Goal: Find specific page/section

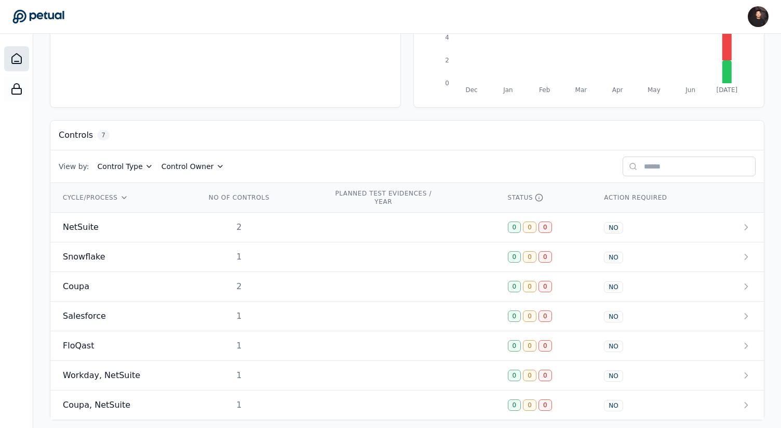
scroll to position [217, 0]
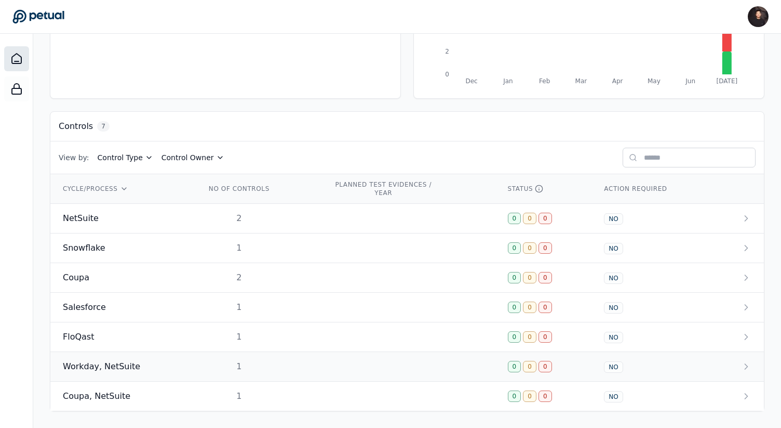
click at [193, 371] on td "1" at bounding box center [257, 367] width 128 height 30
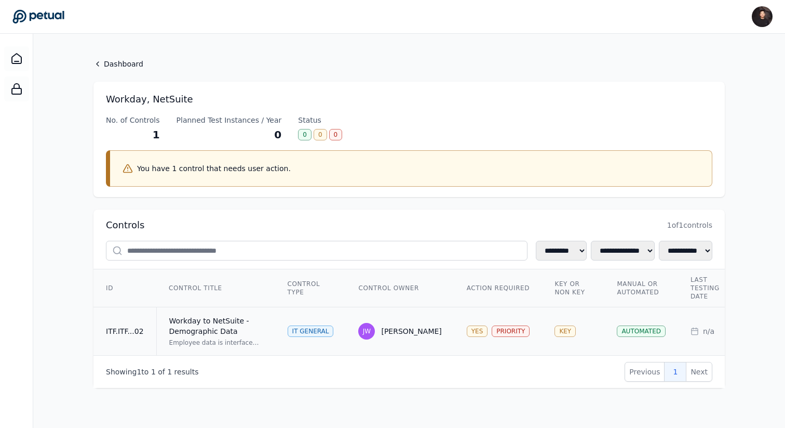
click at [278, 334] on td "IT General" at bounding box center [310, 331] width 71 height 48
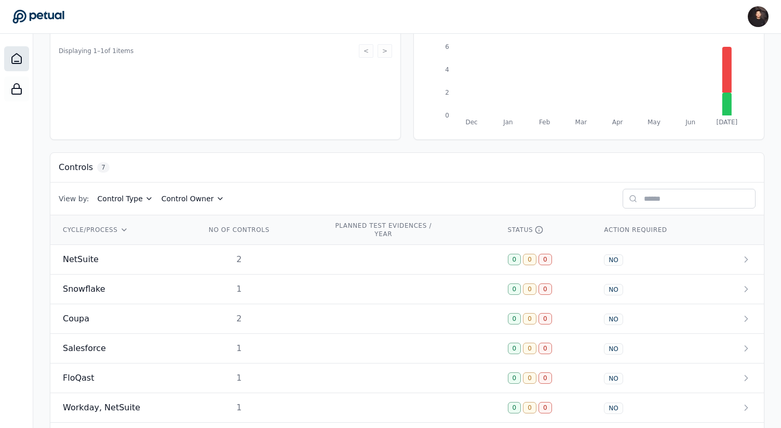
scroll to position [217, 0]
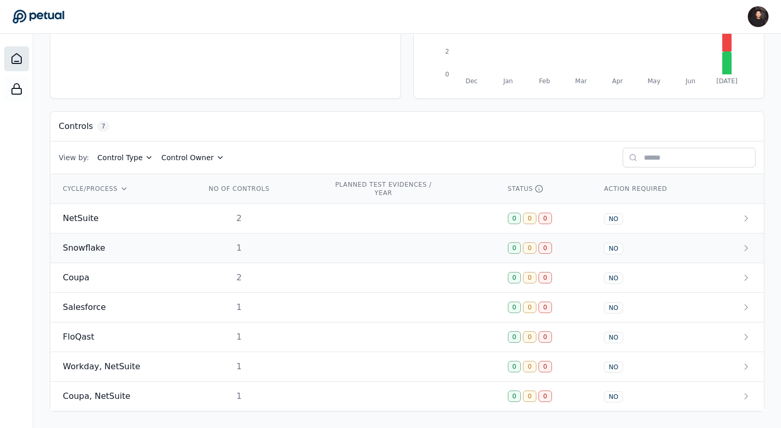
click at [331, 239] on td at bounding box center [408, 248] width 174 height 30
